Goal: Information Seeking & Learning: Learn about a topic

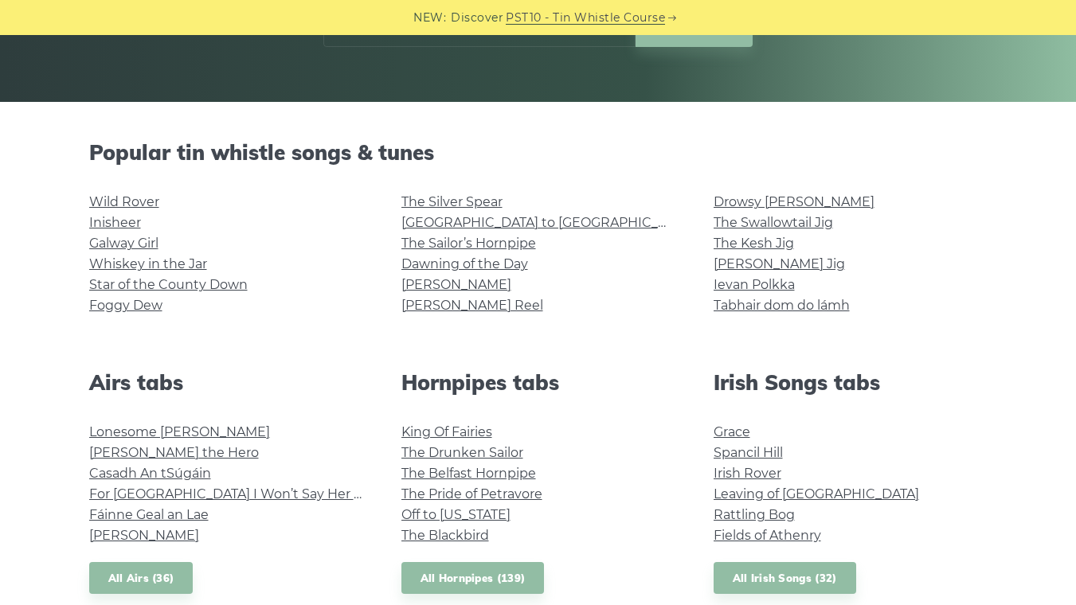
scroll to position [316, 0]
click at [156, 309] on link "Foggy Dew" at bounding box center [125, 305] width 73 height 15
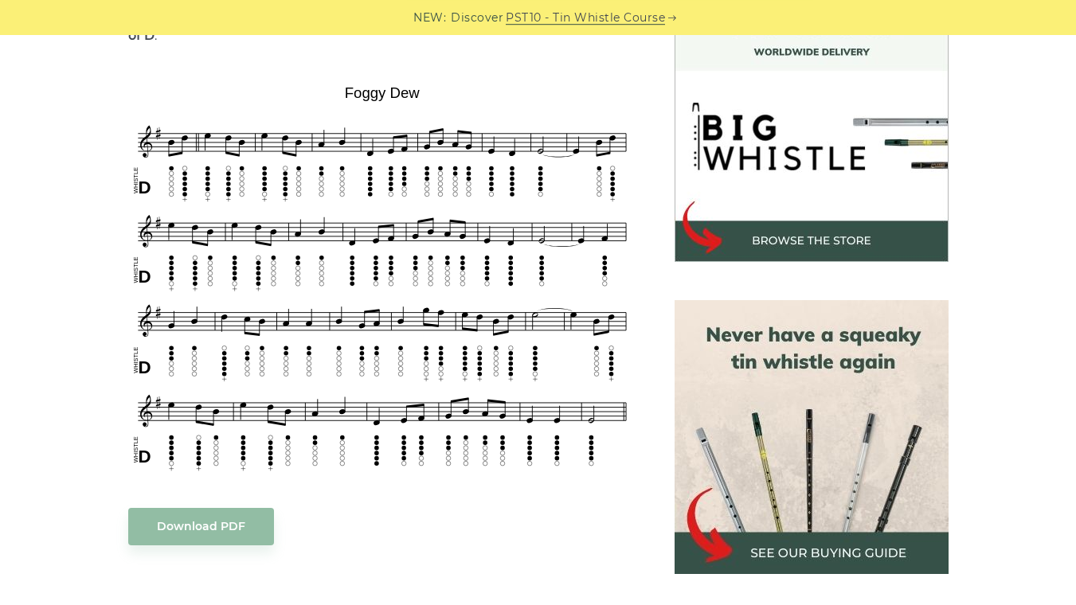
scroll to position [463, 0]
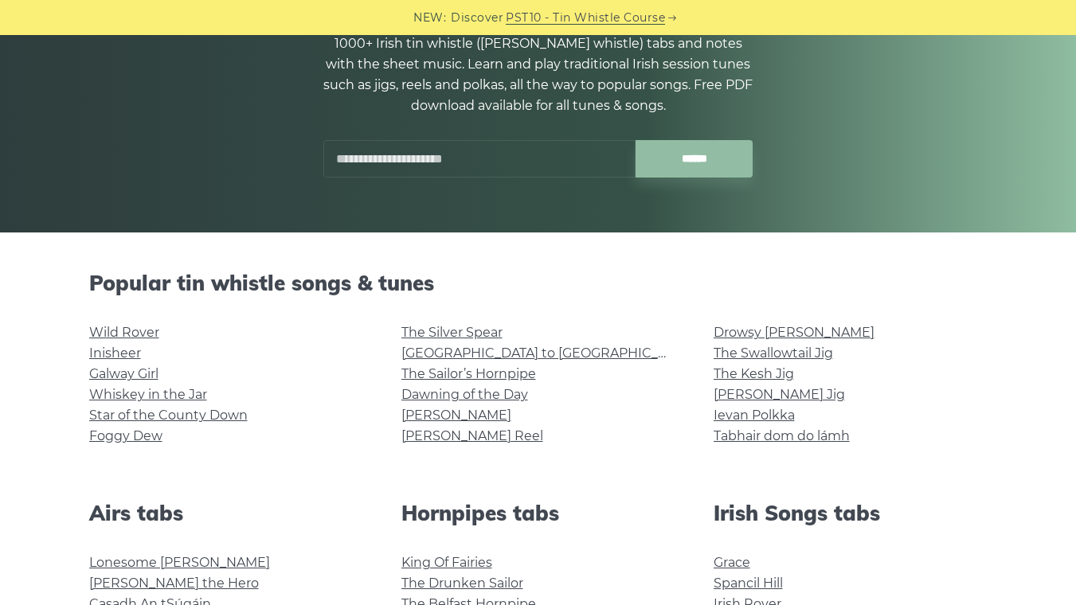
scroll to position [185, 0]
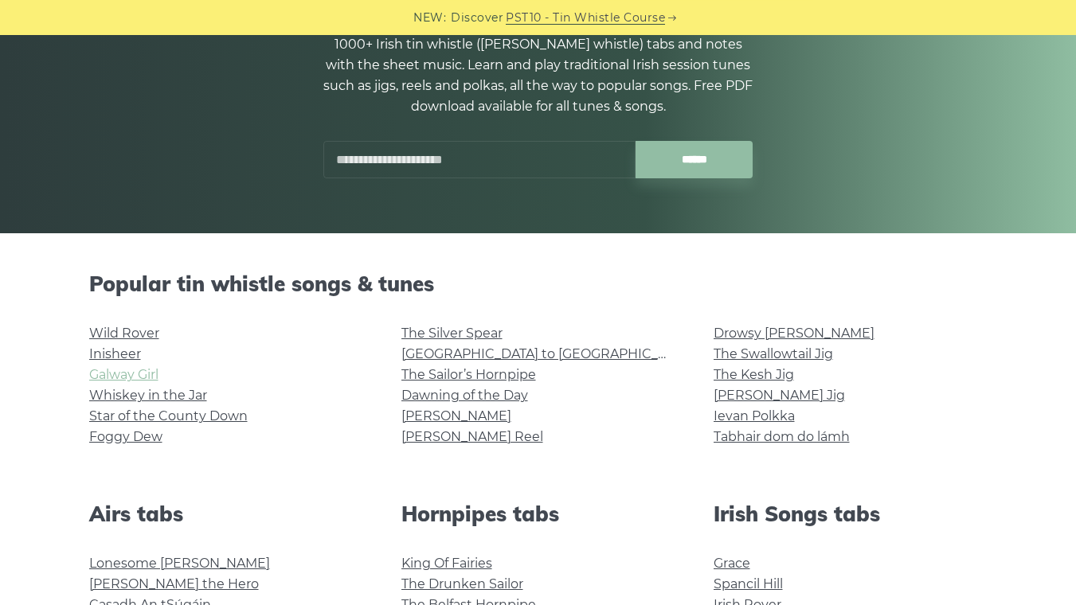
click at [158, 377] on link "Galway Girl" at bounding box center [123, 374] width 69 height 15
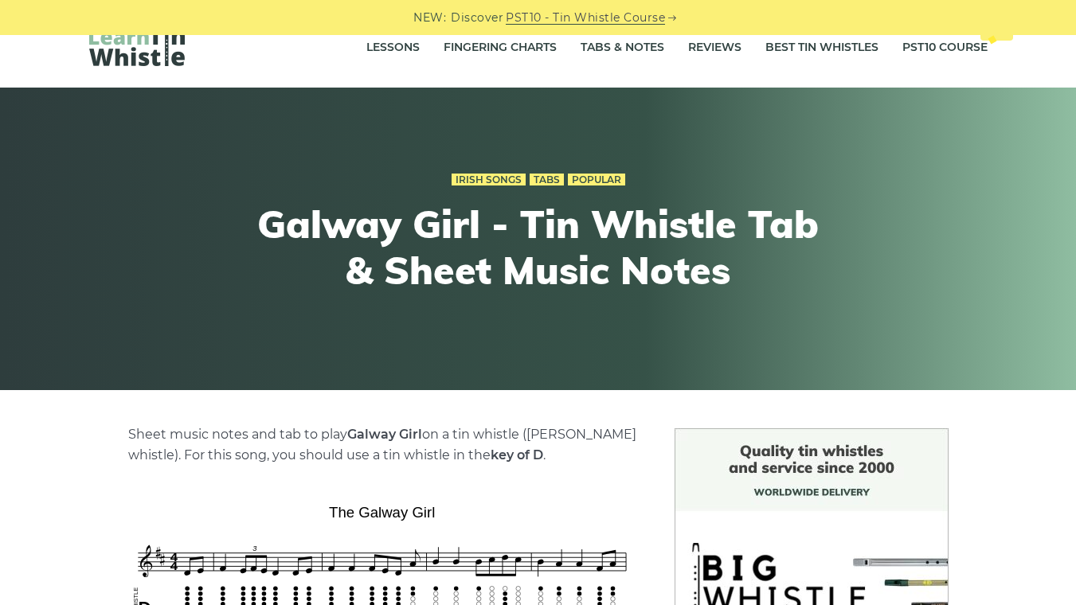
scroll to position [14, 0]
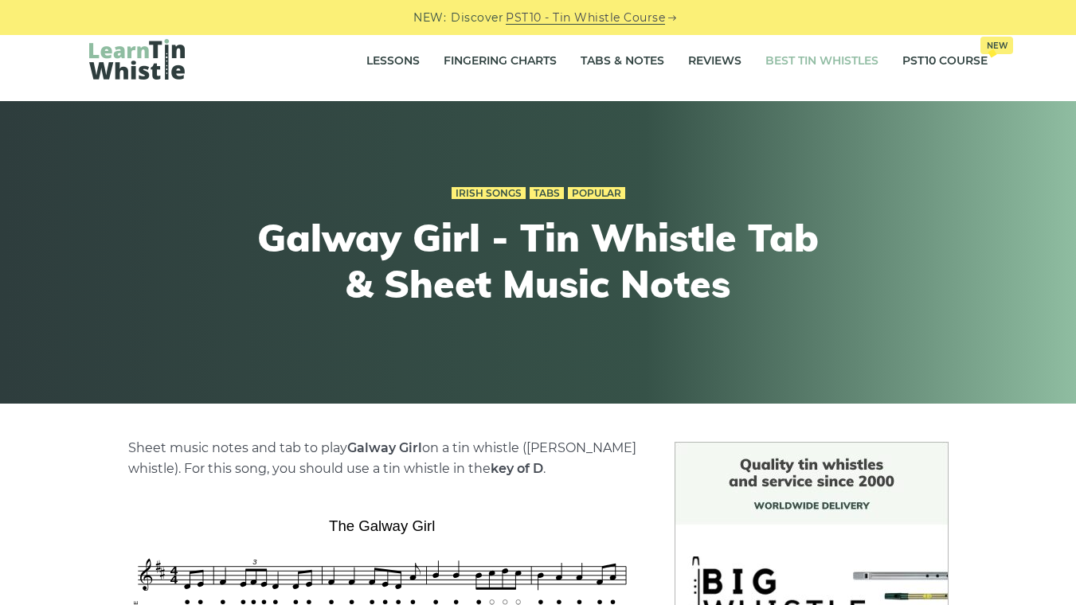
click at [827, 57] on link "Best Tin Whistles" at bounding box center [821, 61] width 113 height 40
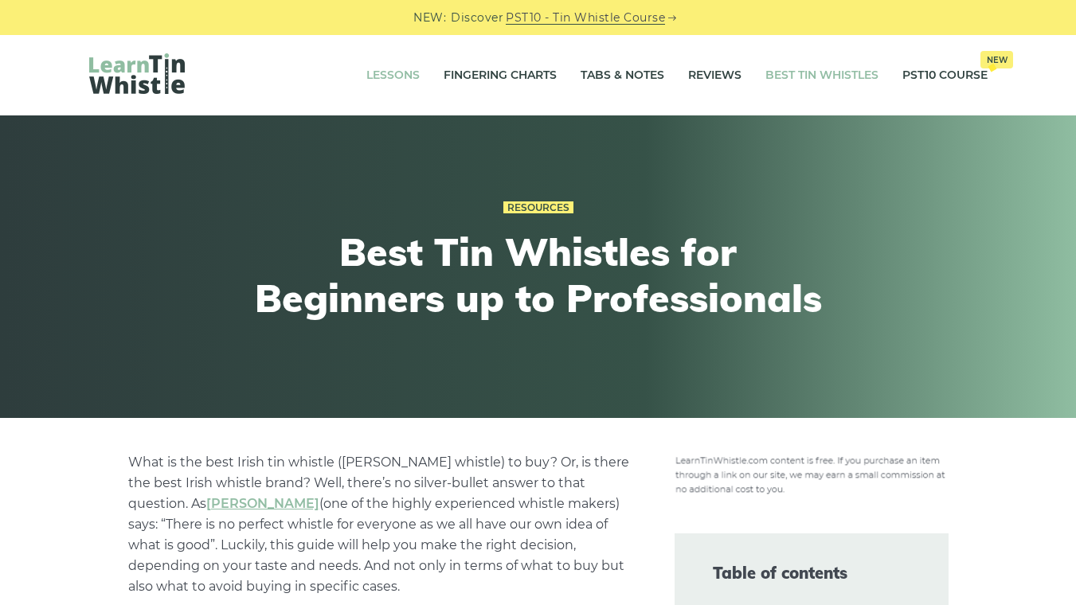
click at [392, 84] on link "Lessons" at bounding box center [392, 76] width 53 height 40
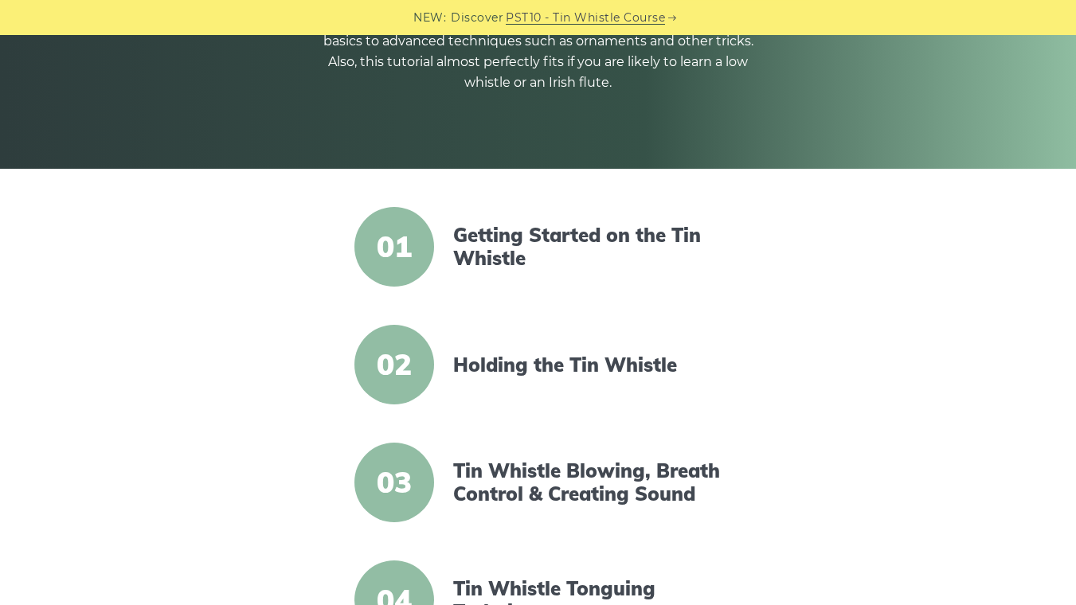
scroll to position [255, 0]
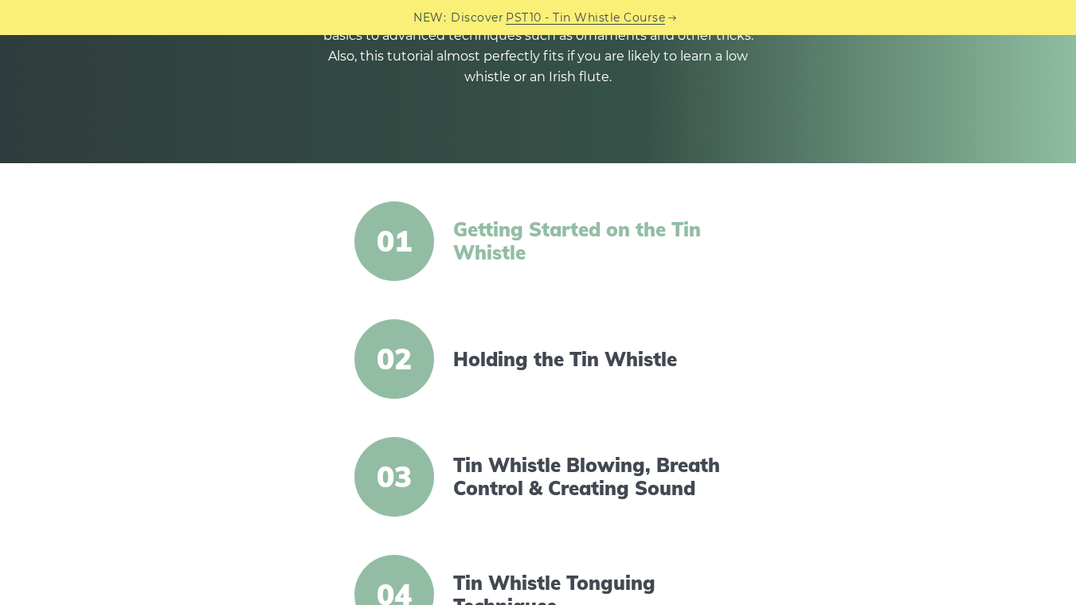
click at [658, 224] on link "Getting Started on the Tin Whistle" at bounding box center [590, 241] width 274 height 46
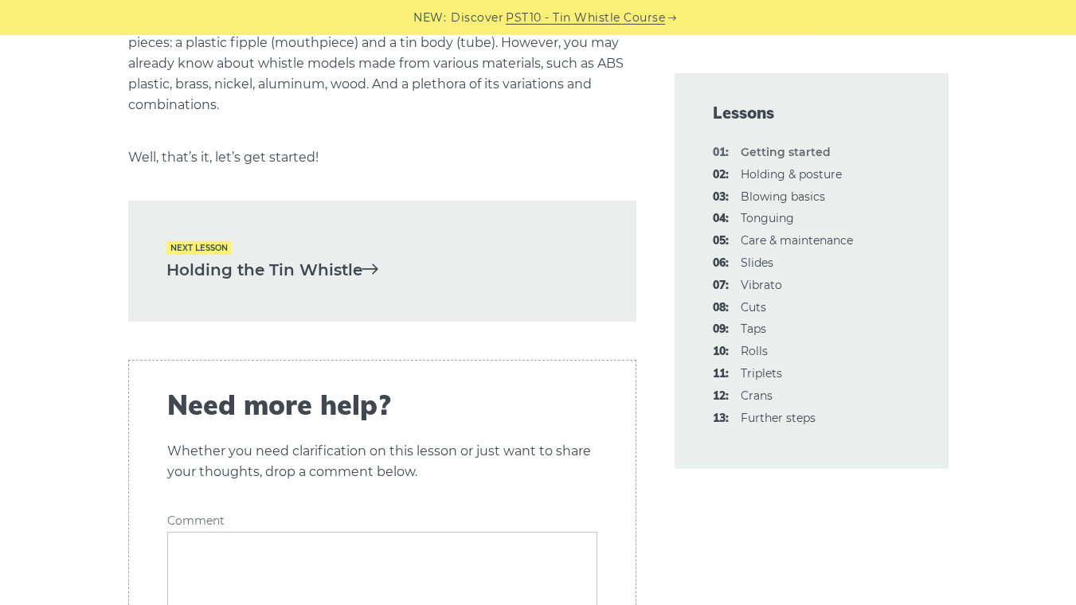
scroll to position [3435, 0]
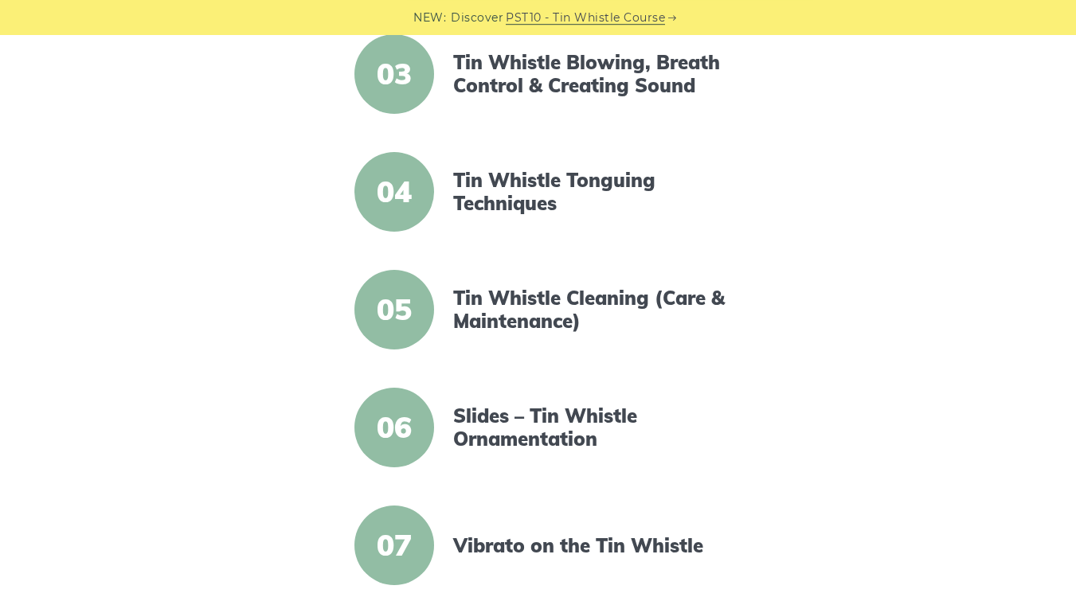
scroll to position [670, 0]
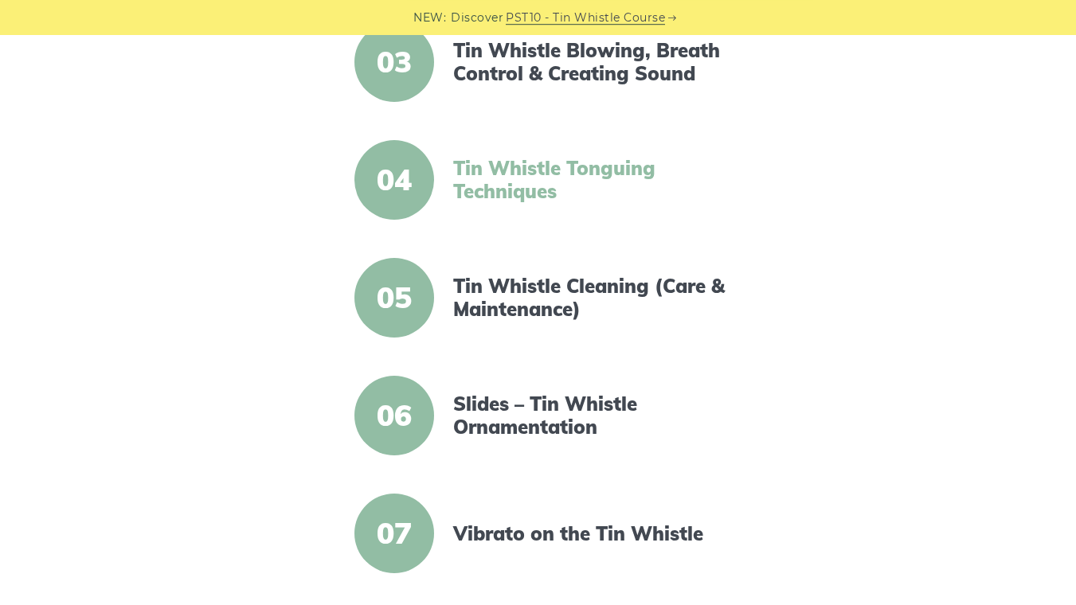
click at [550, 188] on link "Tin Whistle Tonguing Techniques" at bounding box center [590, 180] width 274 height 46
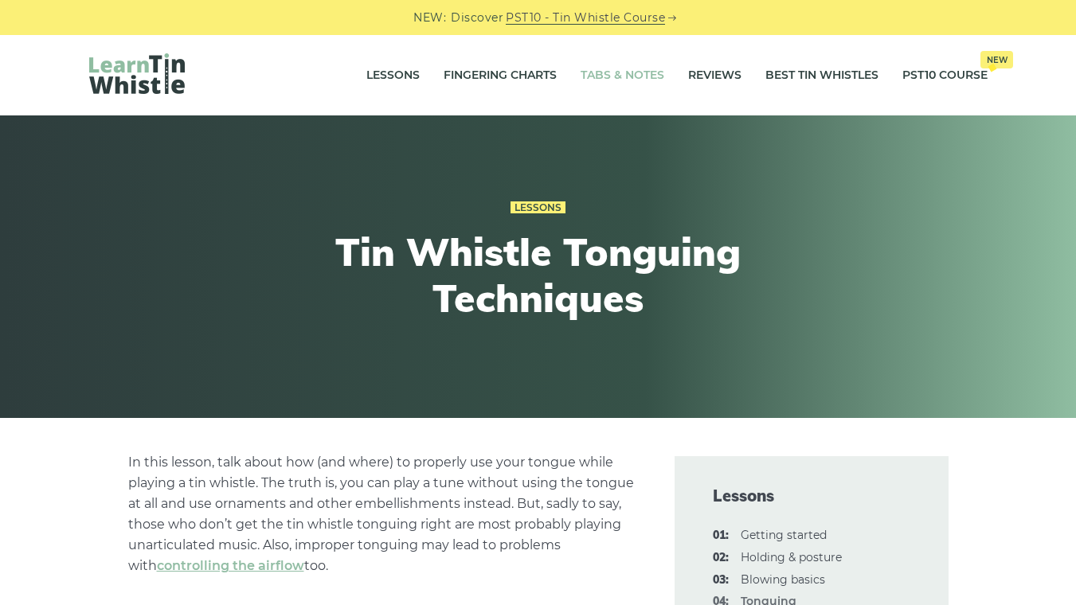
click at [619, 76] on link "Tabs & Notes" at bounding box center [623, 76] width 84 height 40
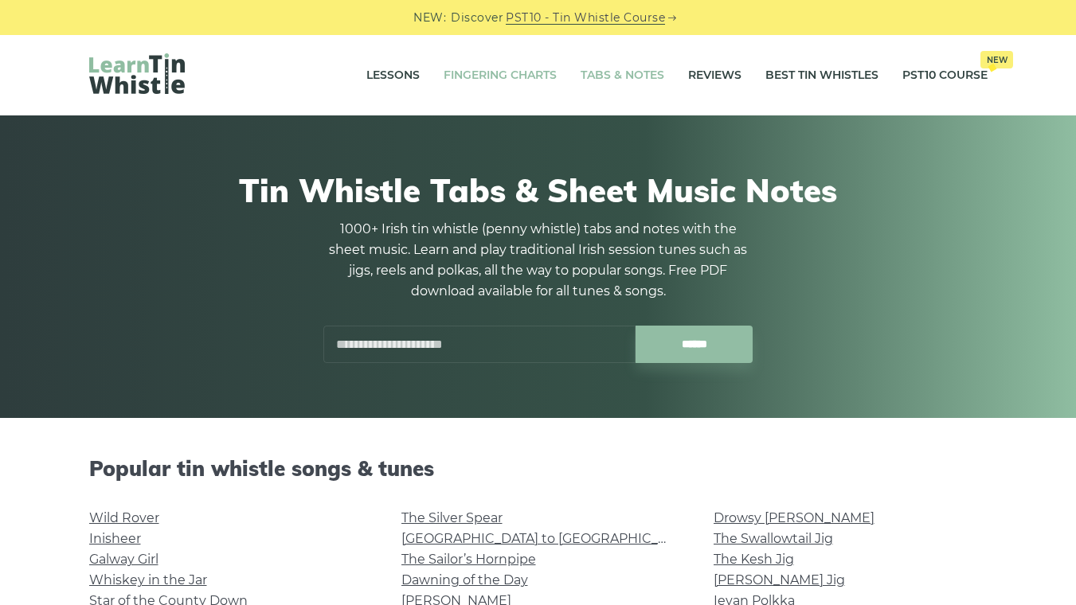
click at [513, 71] on link "Fingering Charts" at bounding box center [500, 76] width 113 height 40
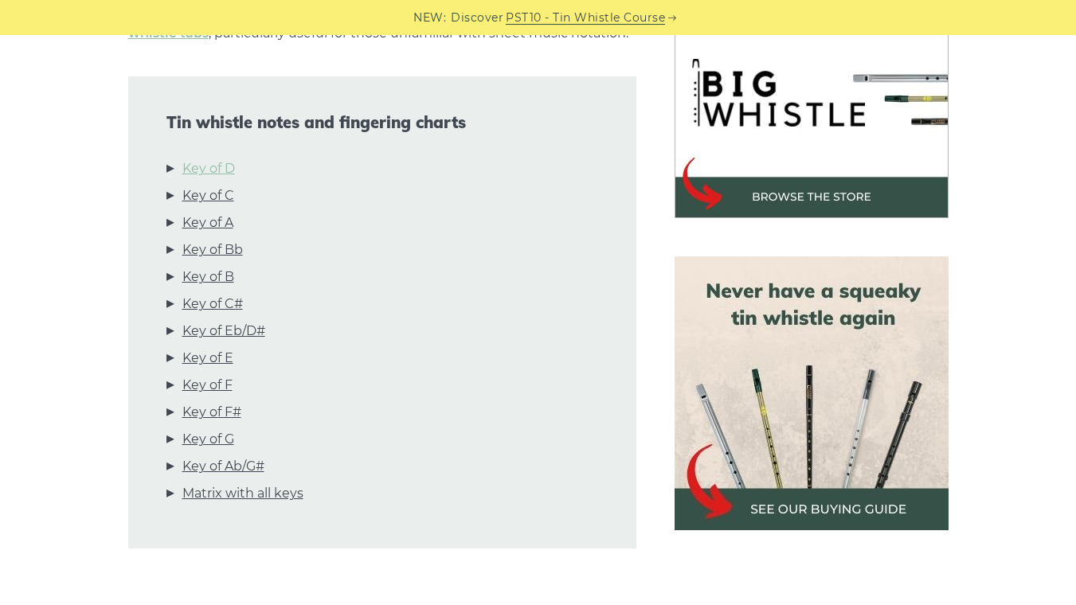
click at [225, 161] on link "Key of D" at bounding box center [208, 168] width 53 height 21
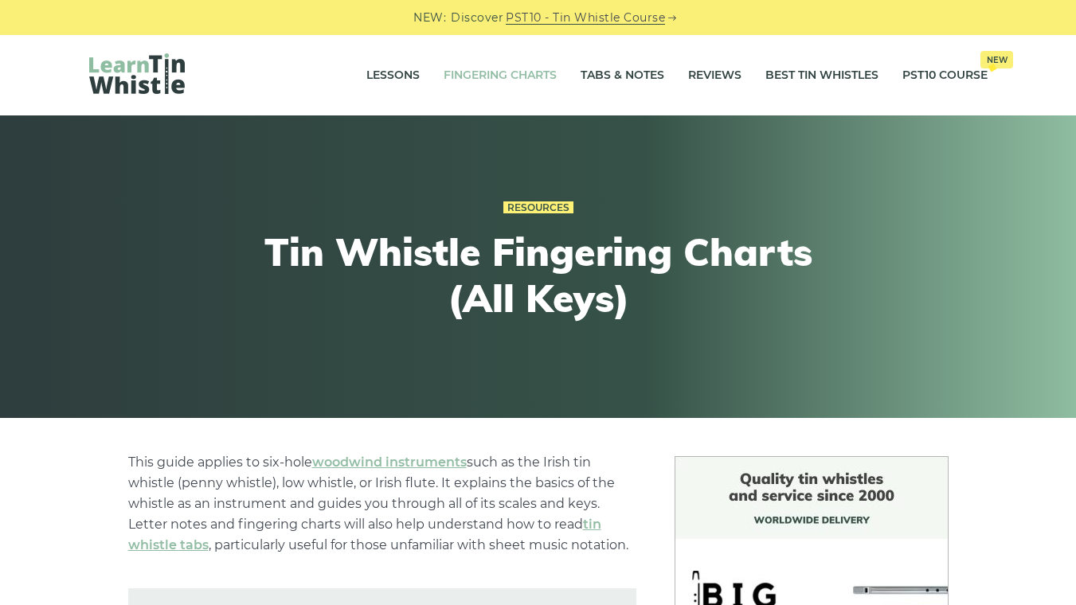
click at [495, 65] on link "Fingering Charts" at bounding box center [500, 76] width 113 height 40
click at [381, 76] on link "Lessons" at bounding box center [392, 76] width 53 height 40
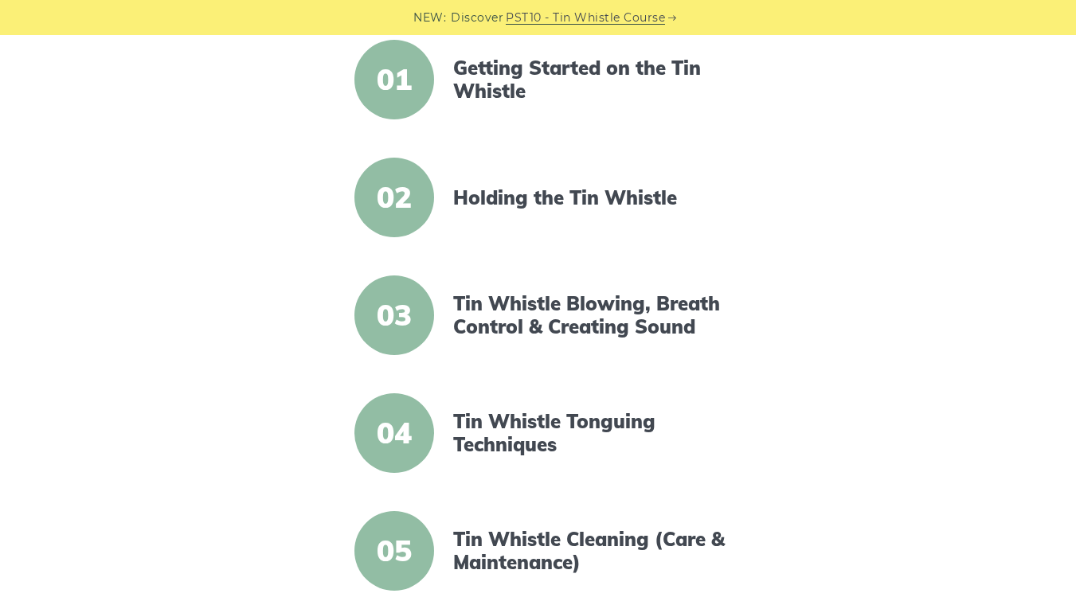
scroll to position [423, 0]
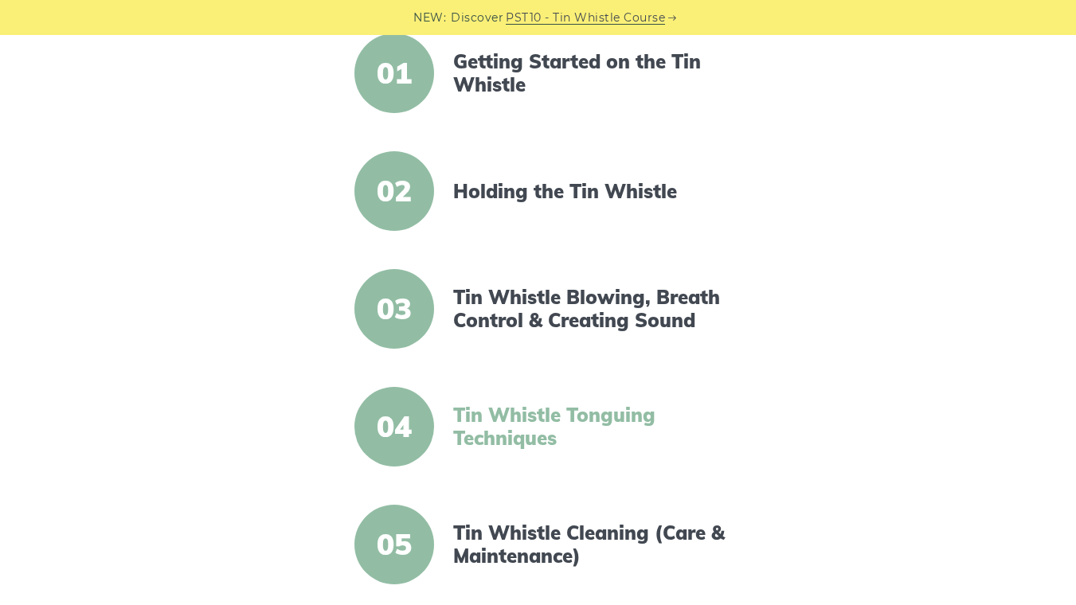
click at [557, 436] on link "Tin Whistle Tonguing Techniques" at bounding box center [590, 427] width 274 height 46
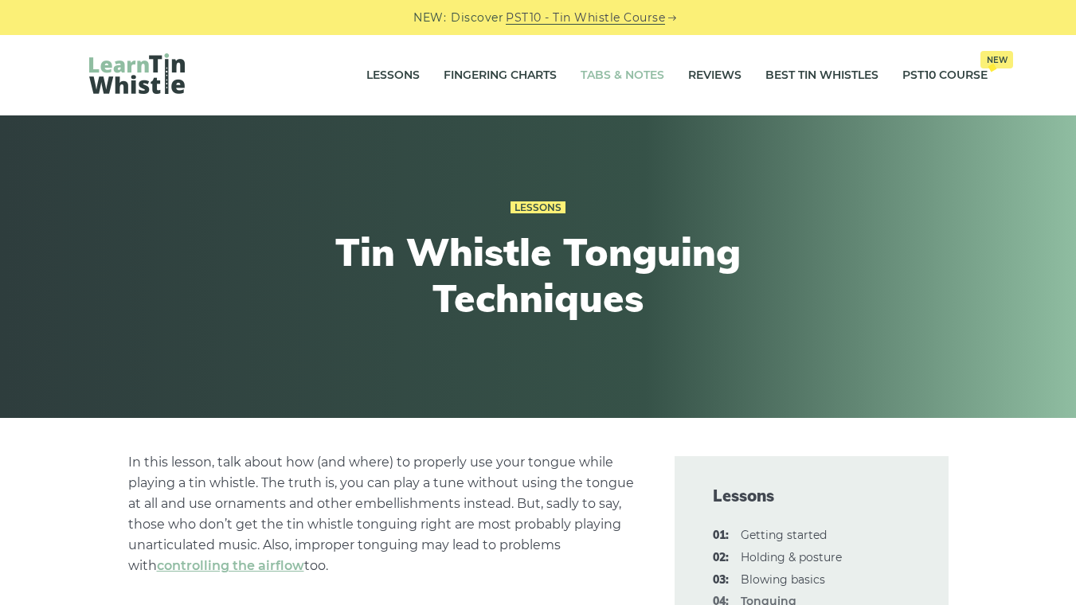
click at [625, 68] on link "Tabs & Notes" at bounding box center [623, 76] width 84 height 40
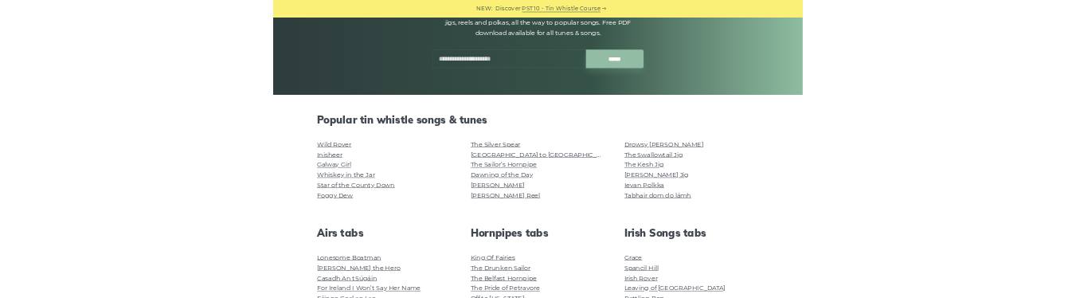
scroll to position [227, 0]
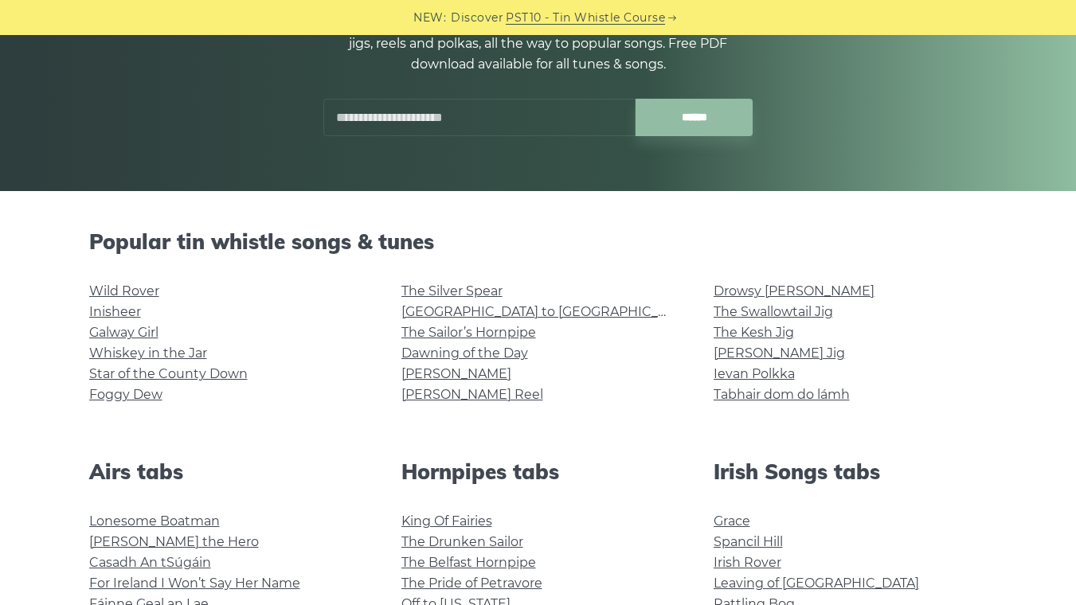
click at [761, 249] on h2 "Popular tin whistle songs & tunes" at bounding box center [538, 241] width 898 height 25
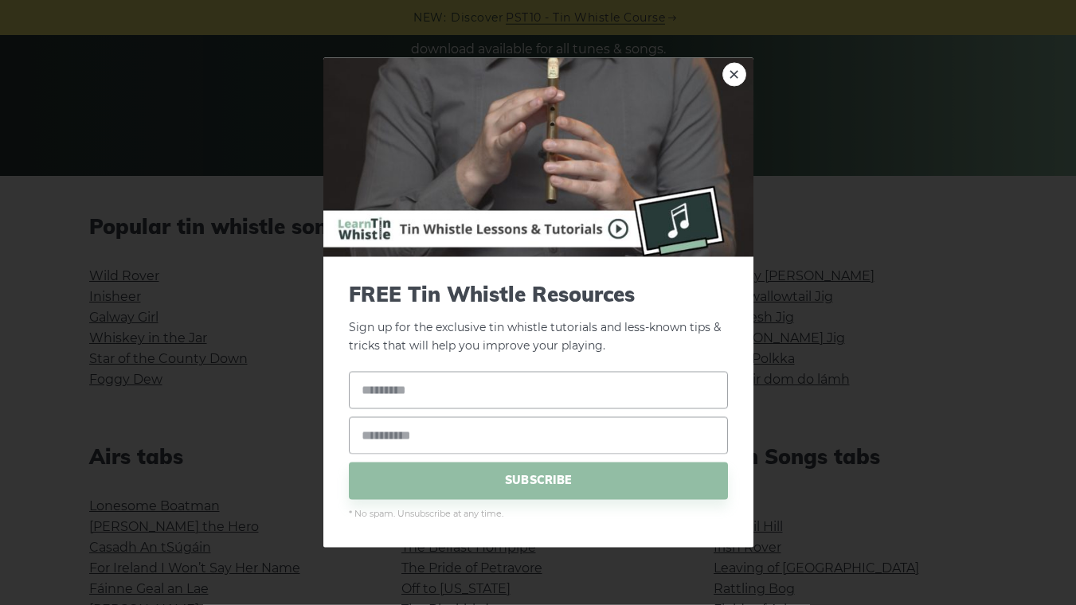
scroll to position [243, 0]
click at [720, 61] on img at bounding box center [538, 157] width 430 height 199
click at [721, 90] on img at bounding box center [538, 157] width 430 height 199
click at [730, 76] on link "×" at bounding box center [734, 75] width 24 height 24
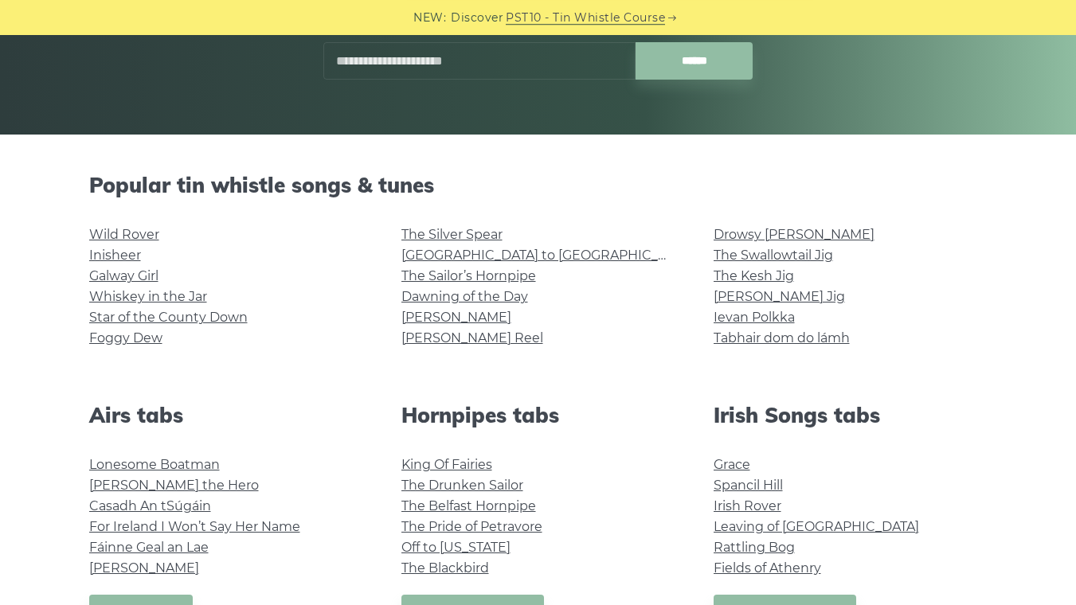
scroll to position [276, 0]
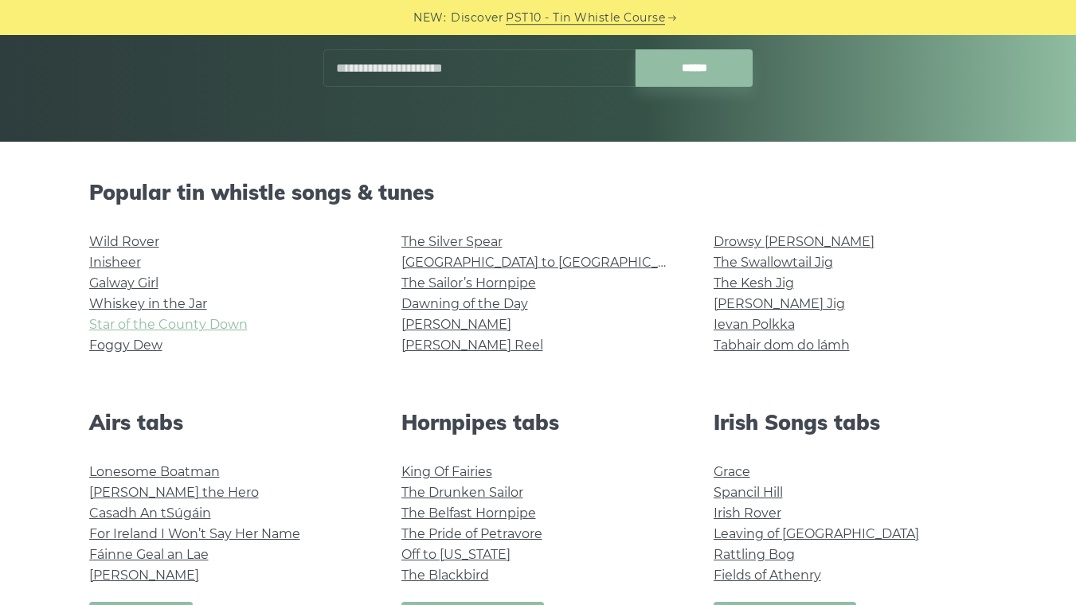
click at [225, 327] on link "Star of the County Down" at bounding box center [168, 324] width 158 height 15
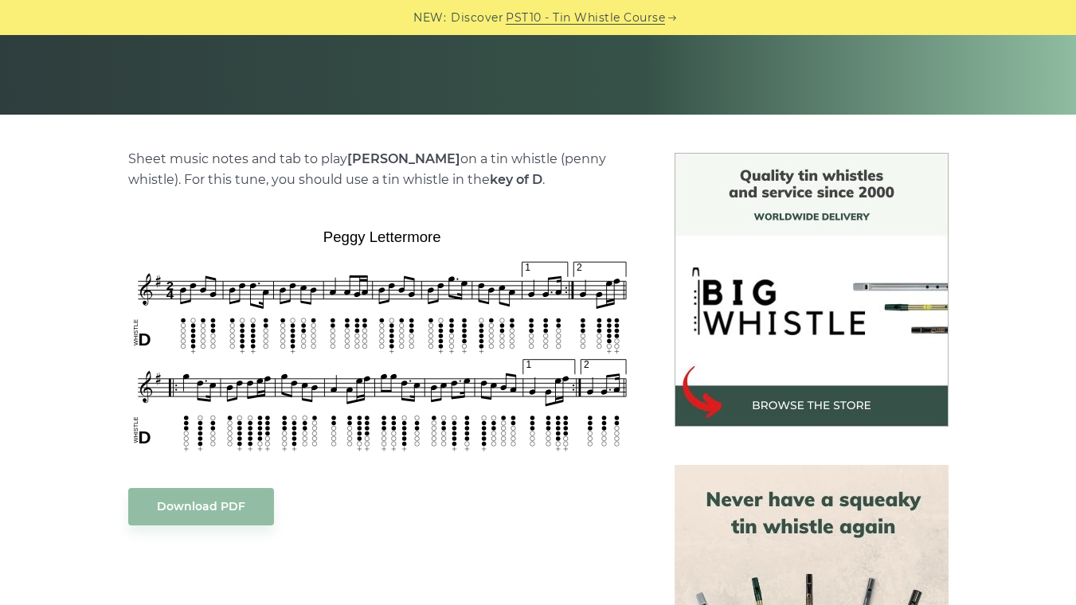
scroll to position [308, 0]
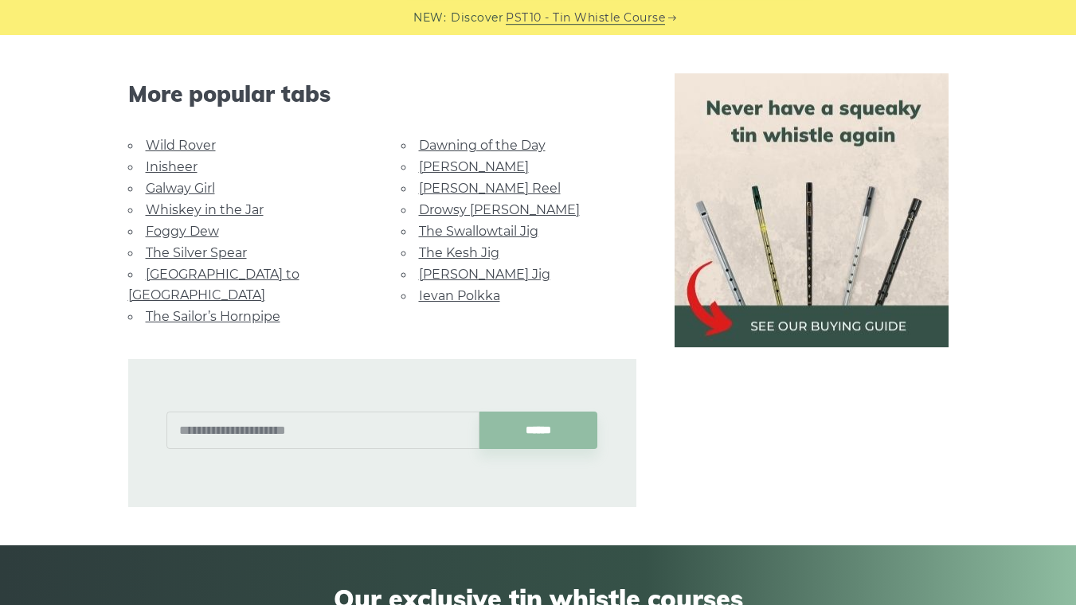
scroll to position [1033, 0]
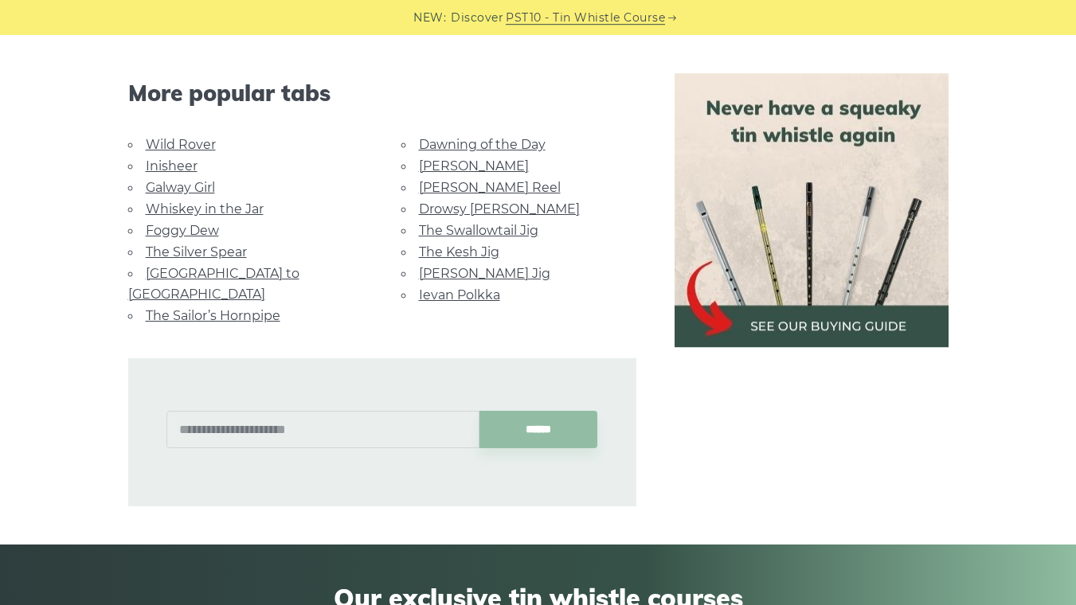
click at [223, 220] on li "Foggy Dew" at bounding box center [245, 231] width 235 height 22
click at [241, 201] on link "Whiskey in the Jar" at bounding box center [205, 208] width 118 height 15
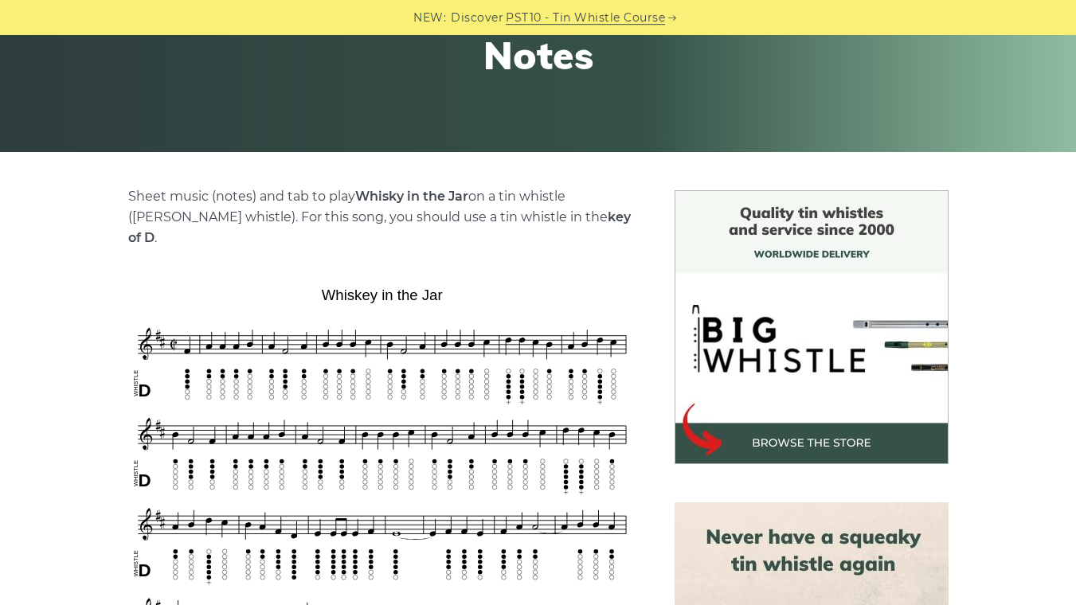
scroll to position [261, 0]
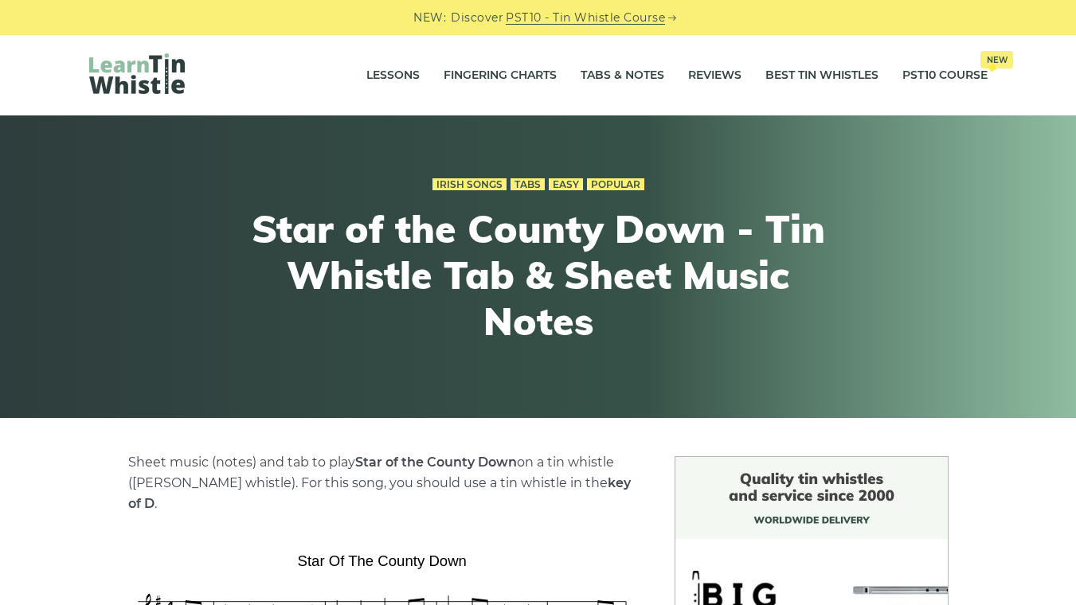
scroll to position [1033, 0]
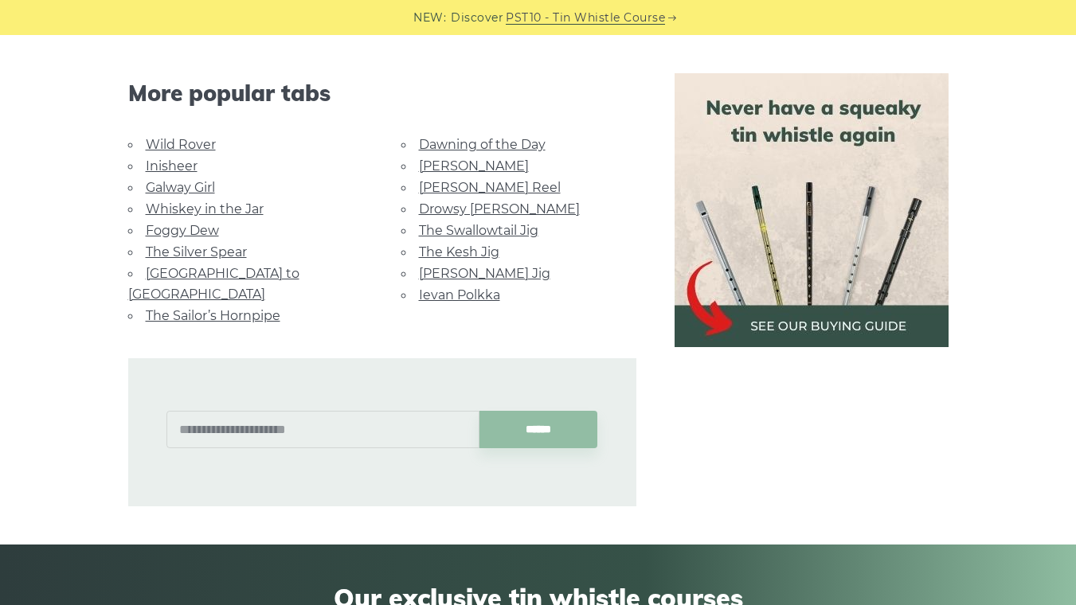
click at [464, 266] on link "[PERSON_NAME] Jig" at bounding box center [484, 273] width 131 height 15
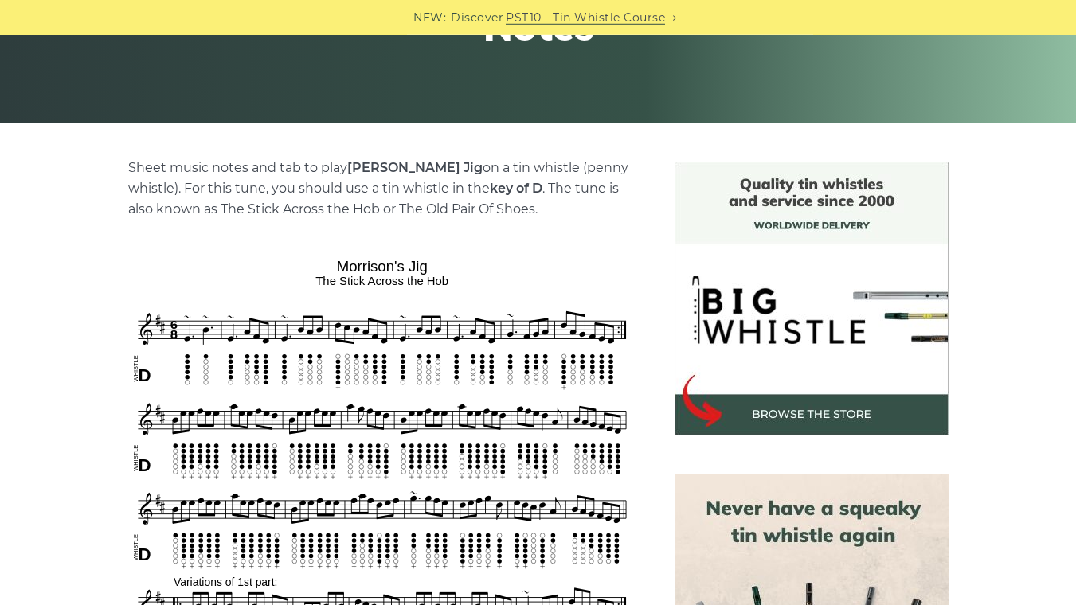
scroll to position [294, 0]
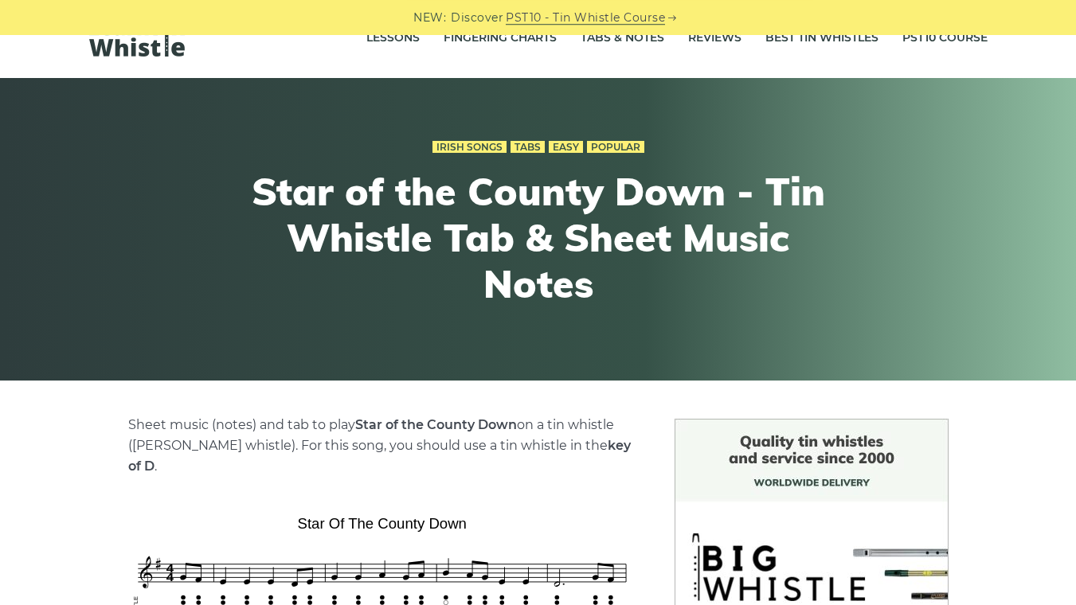
scroll to position [28, 0]
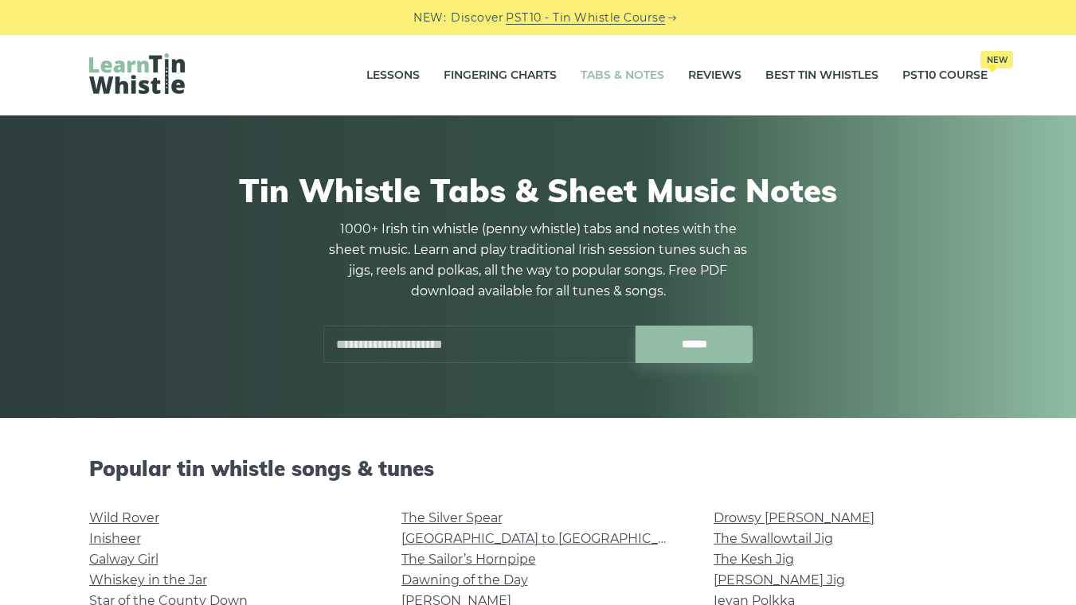
scroll to position [276, 0]
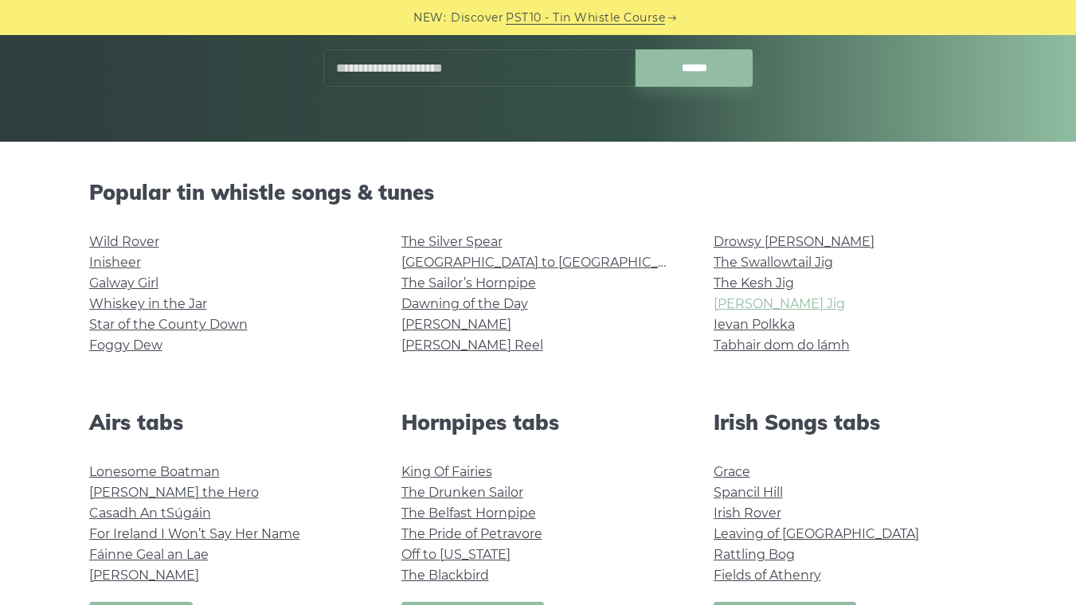
click at [786, 311] on link "[PERSON_NAME] Jig" at bounding box center [779, 303] width 131 height 15
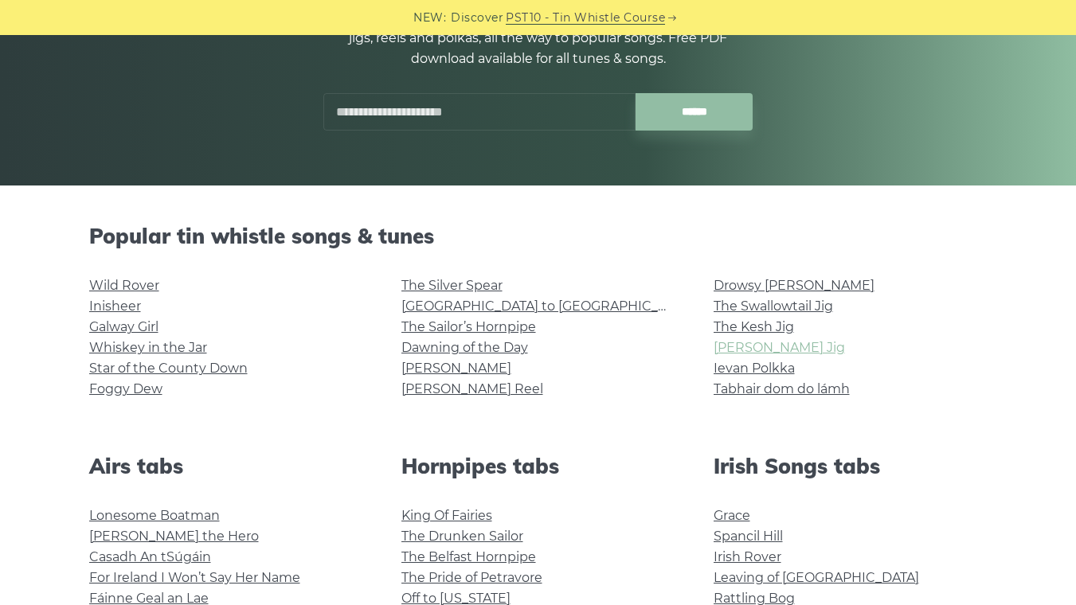
scroll to position [228, 0]
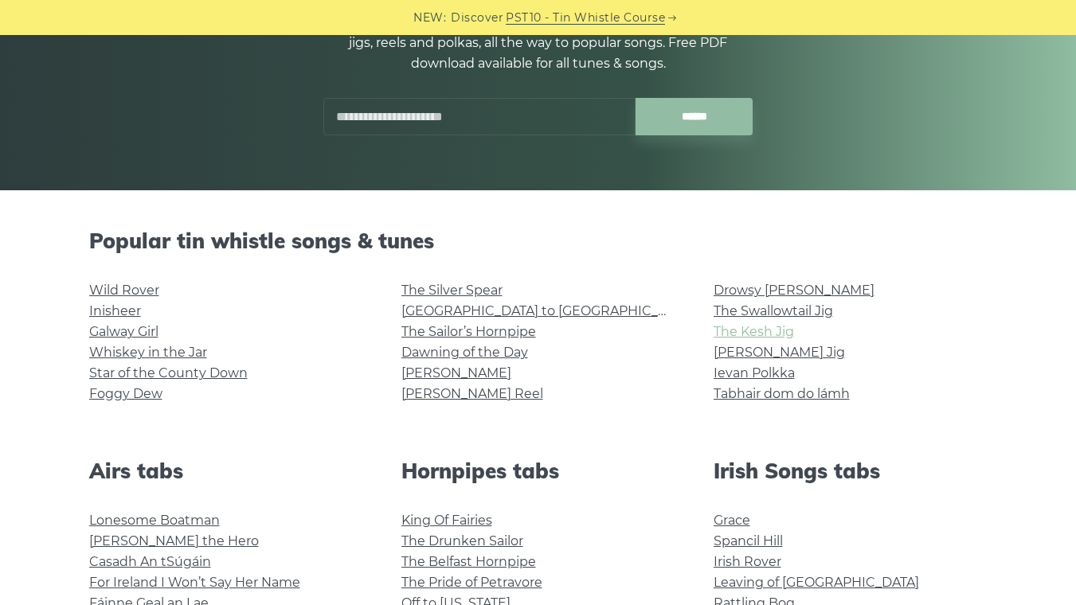
click at [775, 336] on link "The Kesh Jig" at bounding box center [754, 331] width 80 height 15
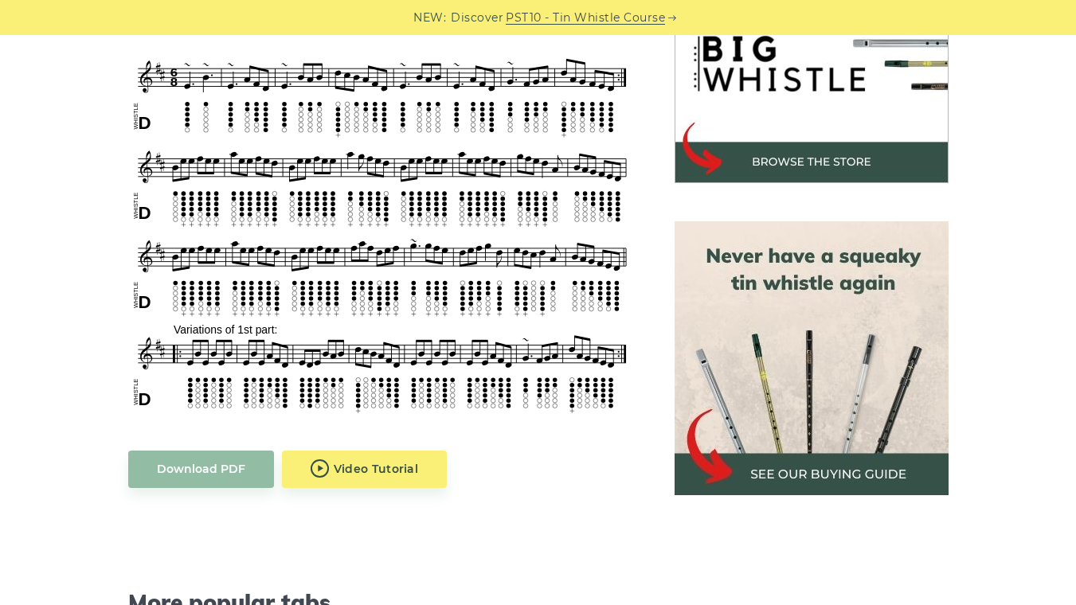
scroll to position [551, 0]
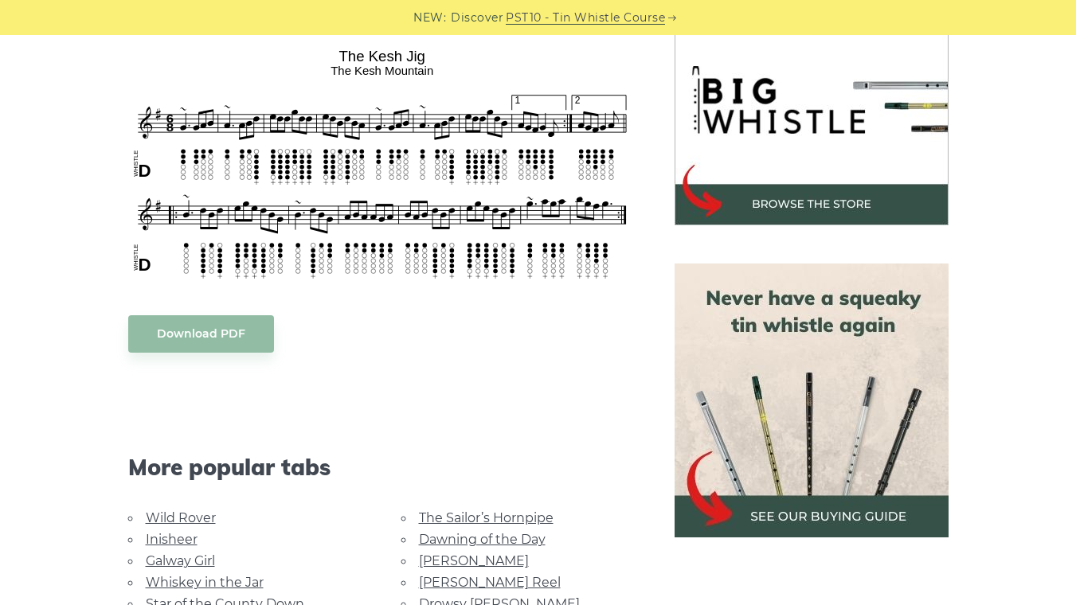
scroll to position [502, 0]
